Goal: Task Accomplishment & Management: Use online tool/utility

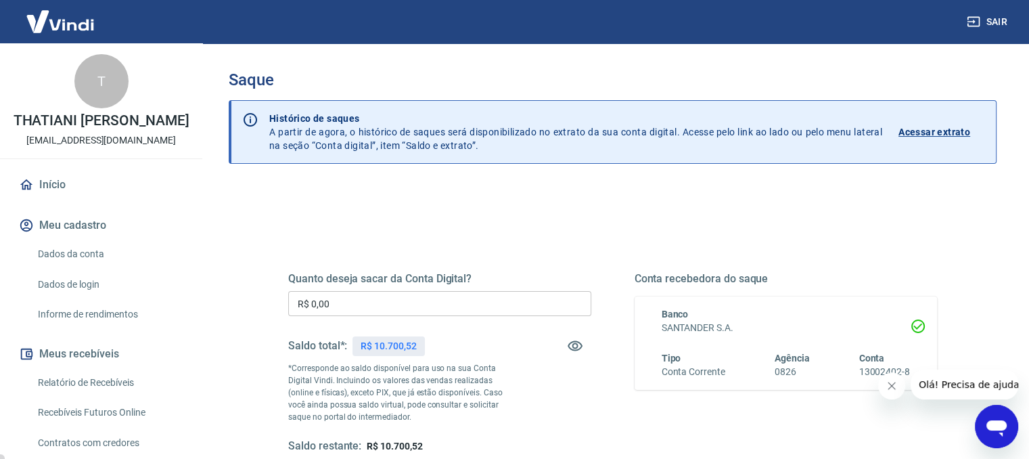
click at [449, 300] on input "R$ 0,00" at bounding box center [439, 303] width 303 height 25
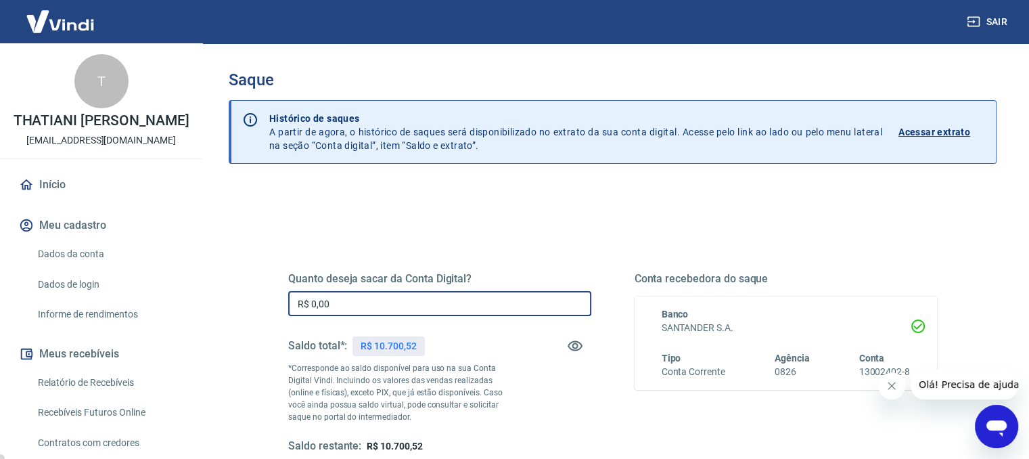
click at [449, 300] on input "R$ 0,00" at bounding box center [439, 303] width 303 height 25
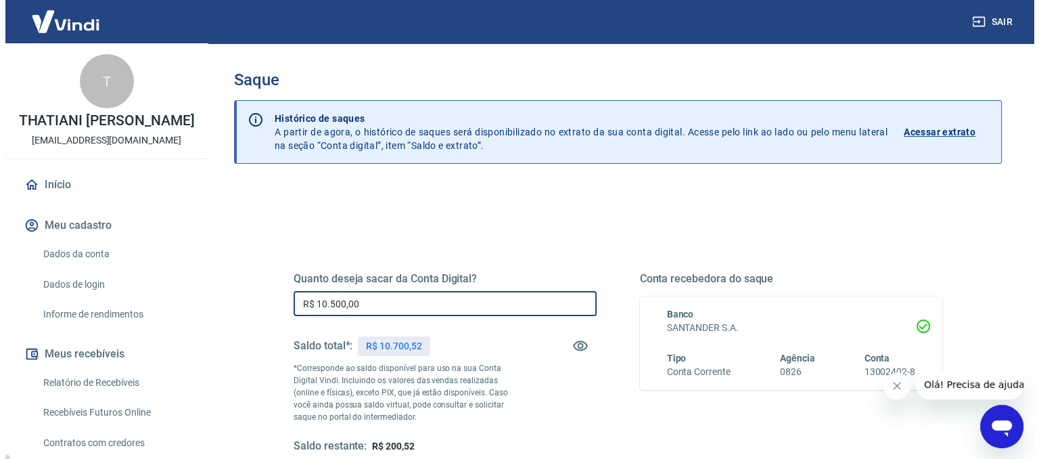
scroll to position [210, 0]
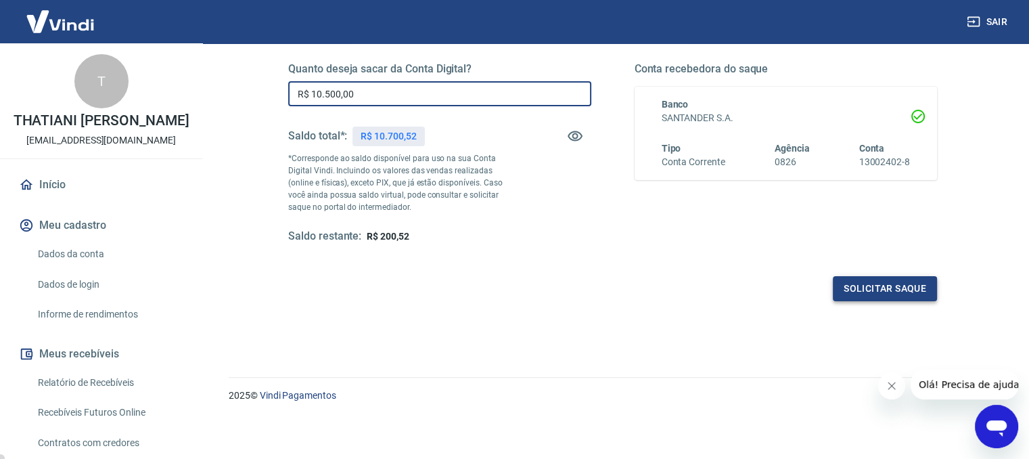
type input "R$ 10.500,00"
click at [878, 285] on button "Solicitar saque" at bounding box center [885, 288] width 104 height 25
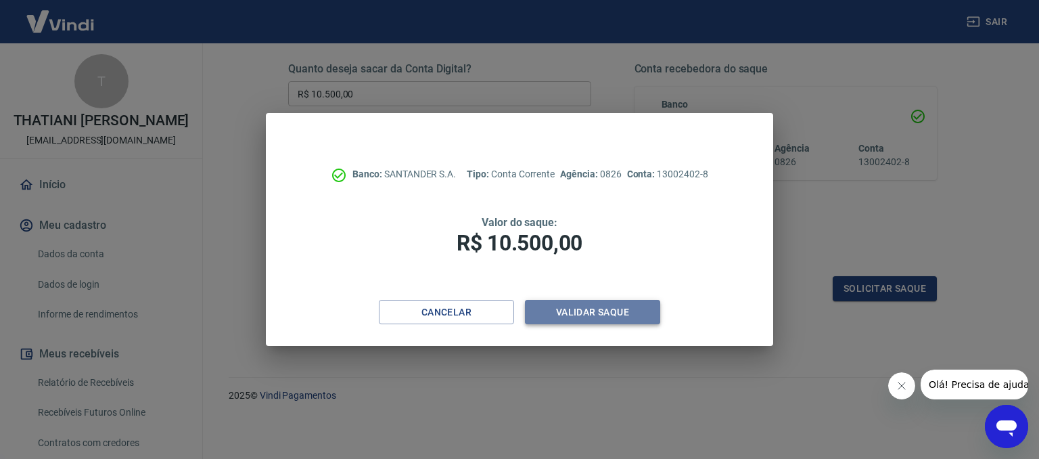
click at [613, 319] on button "Validar saque" at bounding box center [592, 312] width 135 height 25
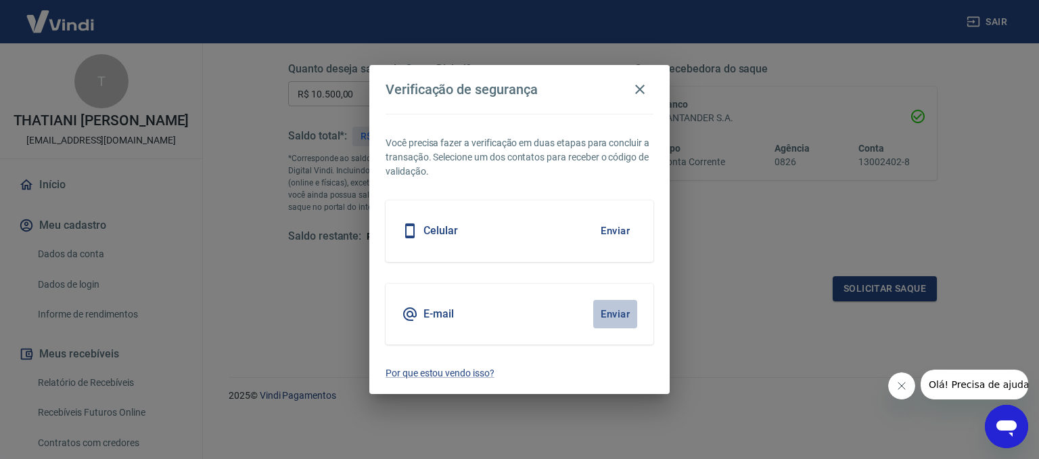
click at [613, 319] on button "Enviar" at bounding box center [615, 314] width 44 height 28
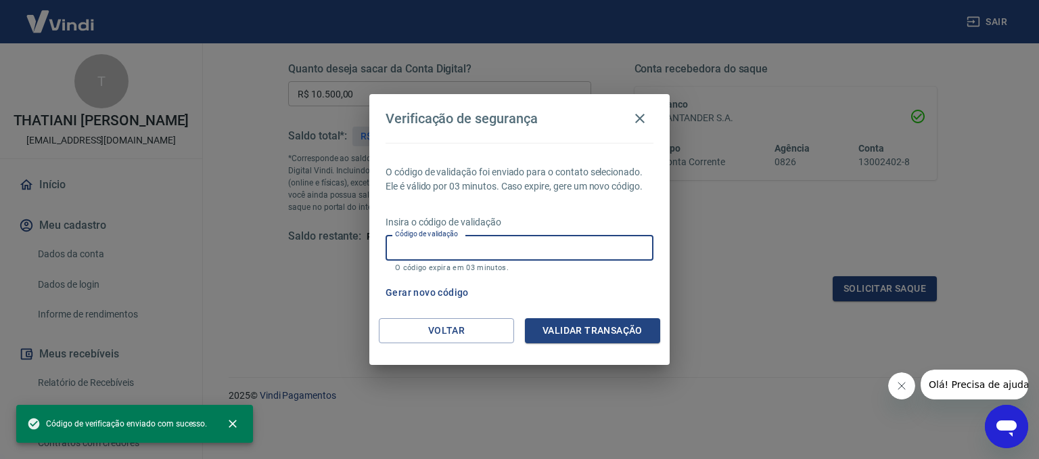
click at [503, 250] on input "Código de validação" at bounding box center [520, 247] width 268 height 25
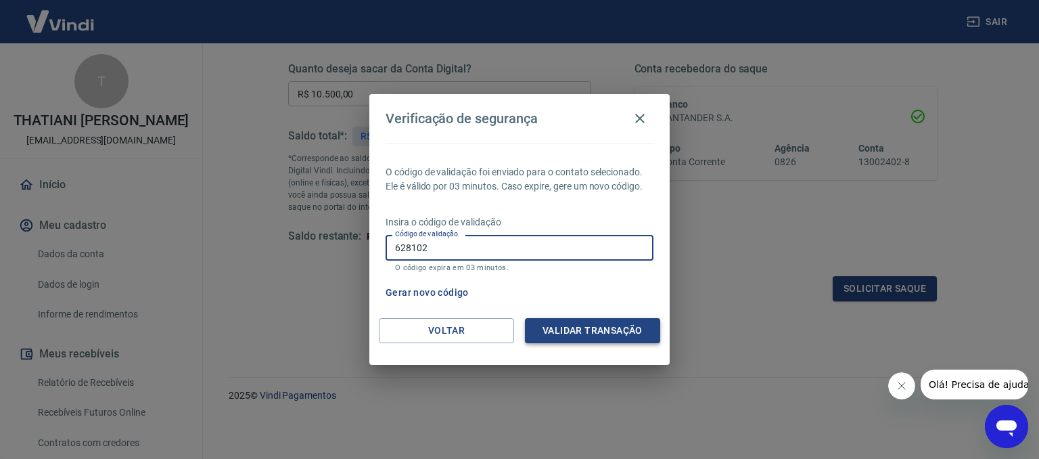
type input "628102"
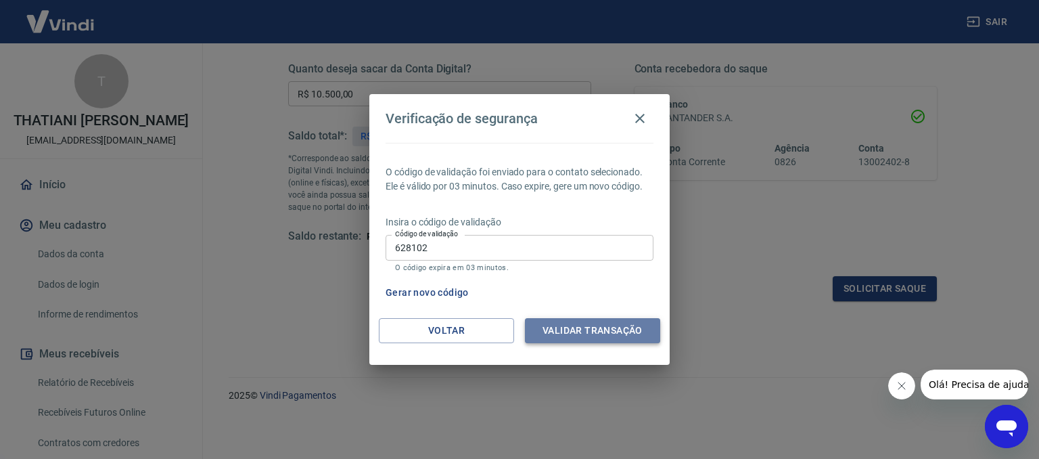
click at [599, 334] on button "Validar transação" at bounding box center [592, 330] width 135 height 25
